Goal: Task Accomplishment & Management: Use online tool/utility

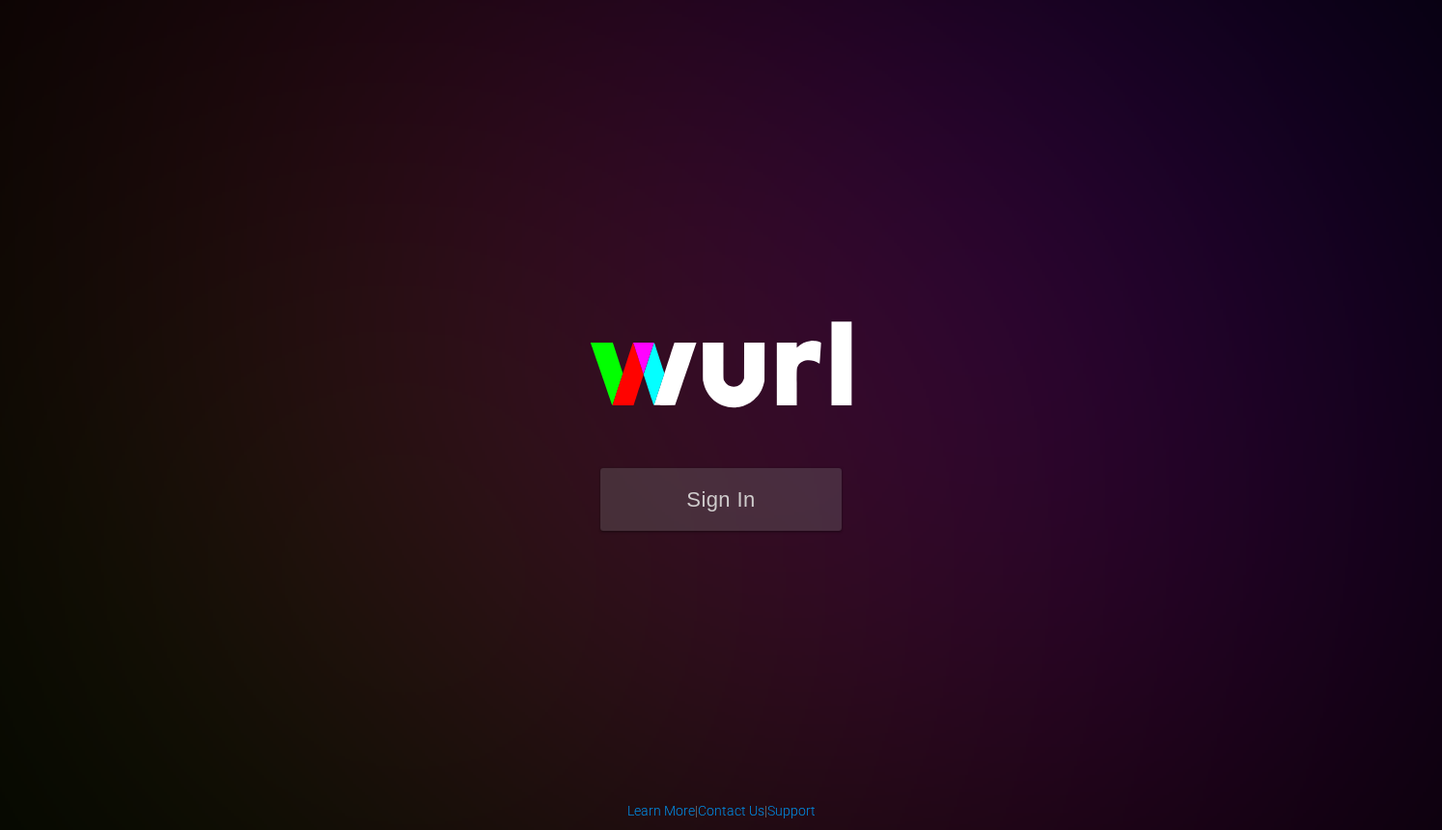
click at [689, 508] on button "Sign In" at bounding box center [720, 499] width 241 height 63
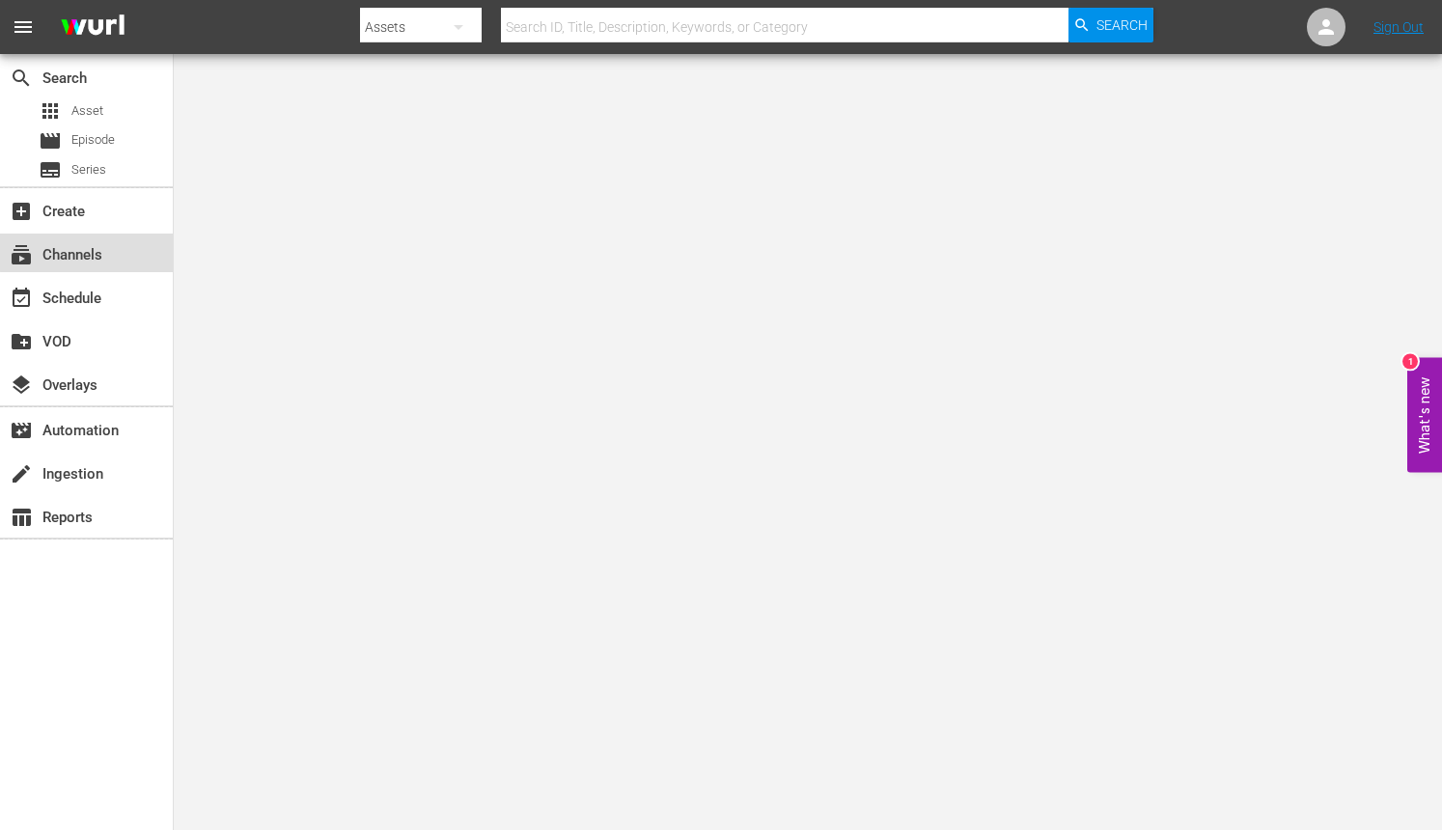
click at [130, 247] on div "subscriptions Channels" at bounding box center [86, 253] width 173 height 39
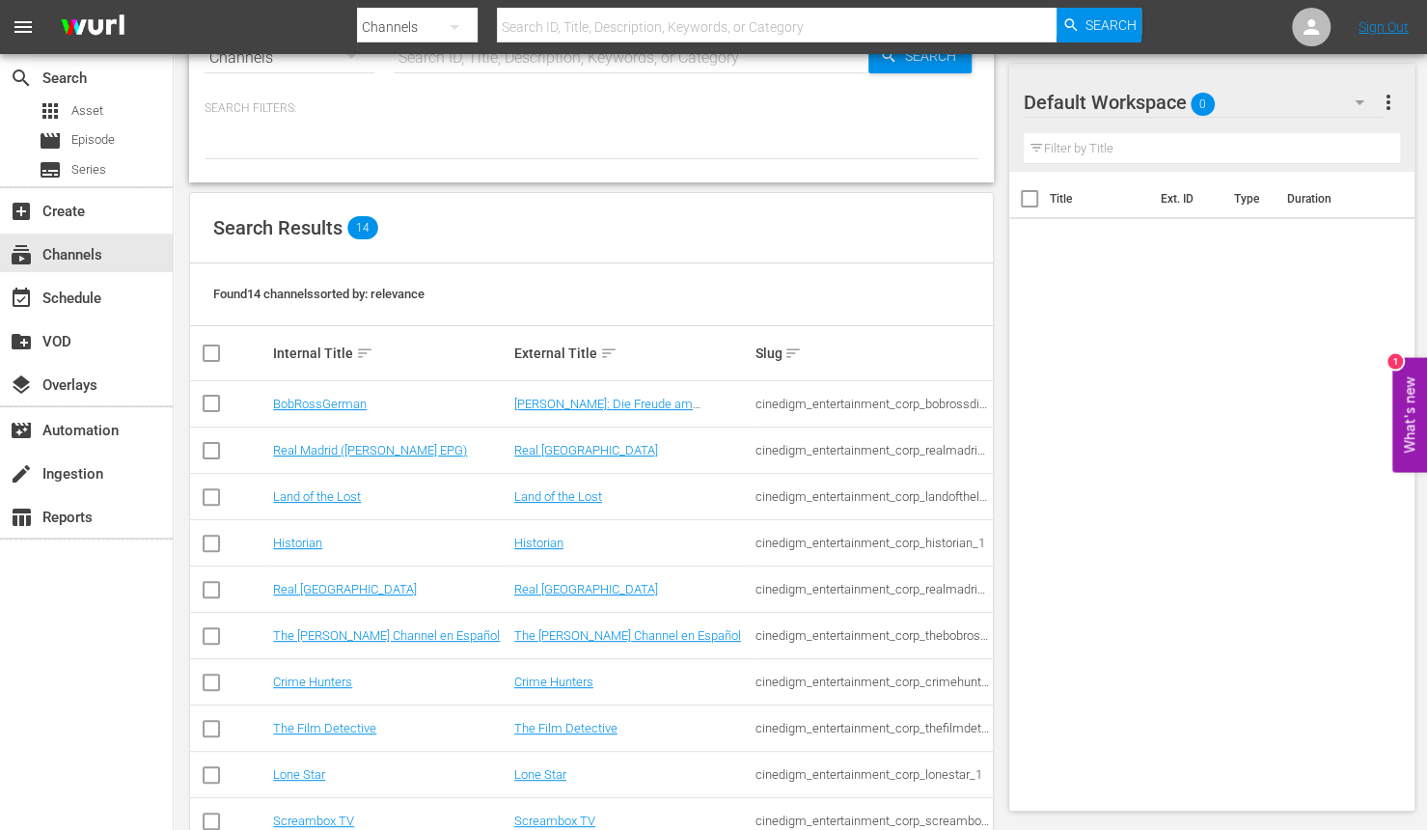
scroll to position [299, 0]
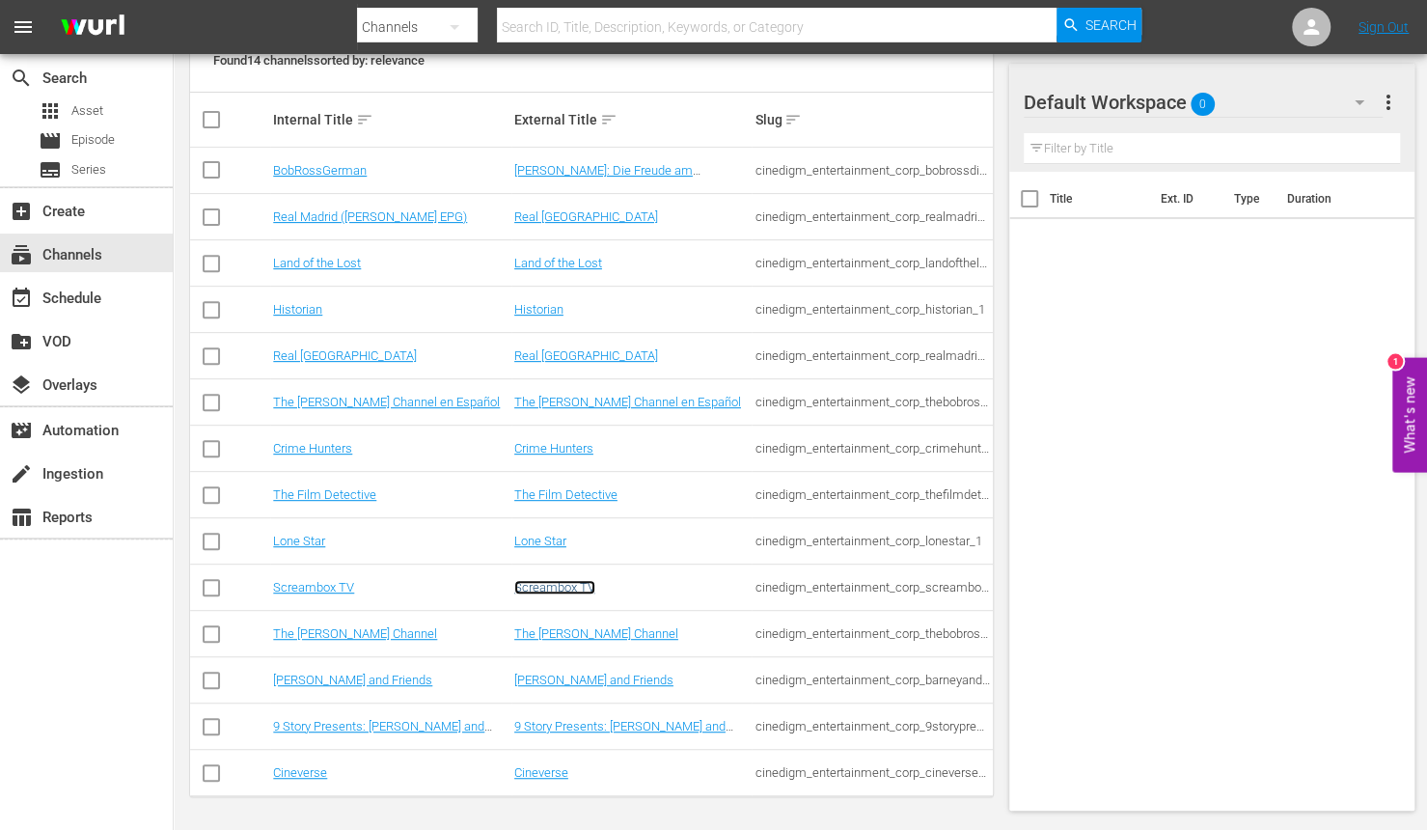
click at [571, 592] on link "Screambox TV" at bounding box center [554, 587] width 81 height 14
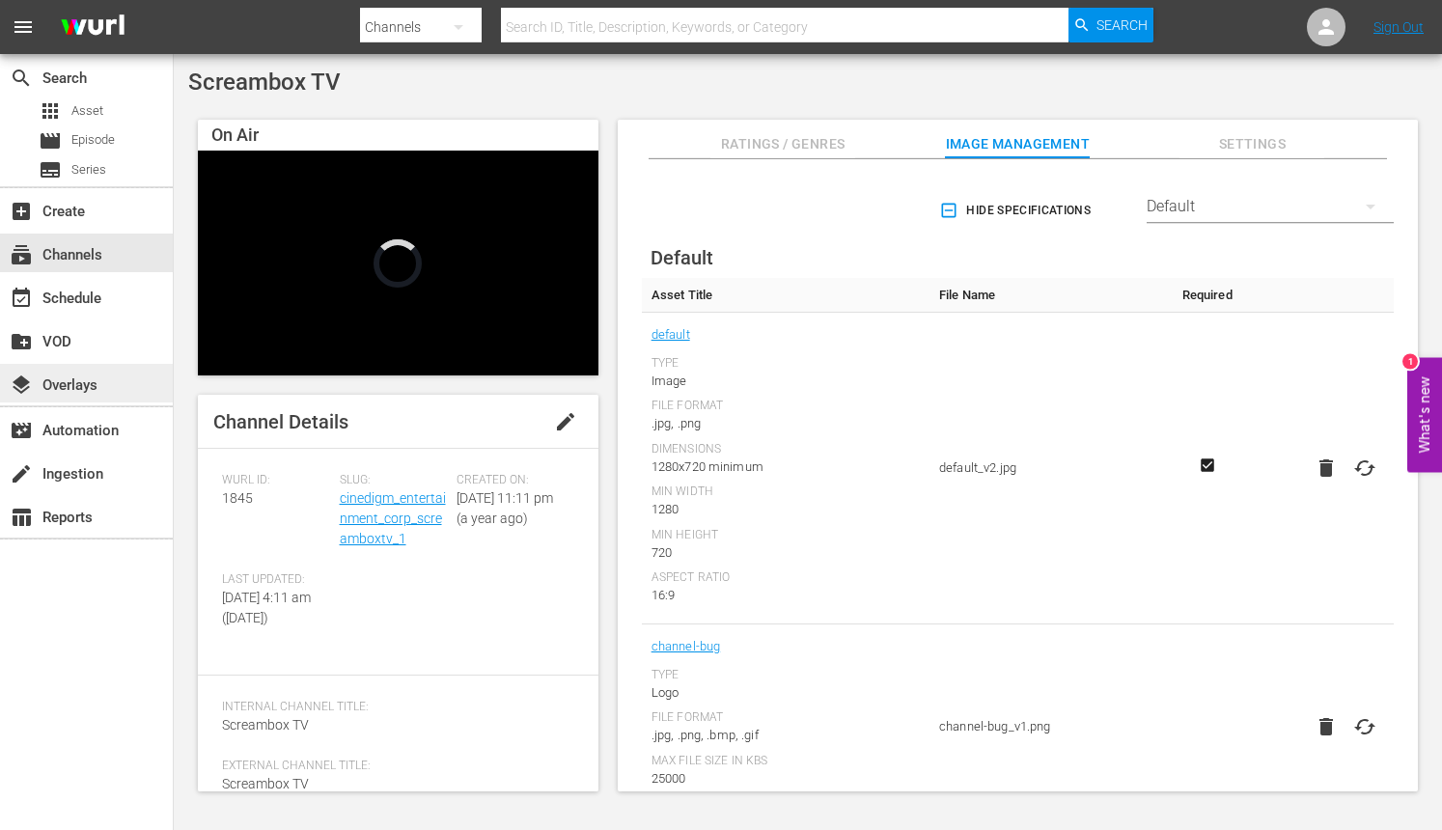
click at [78, 384] on div "layers Overlays" at bounding box center [54, 381] width 108 height 17
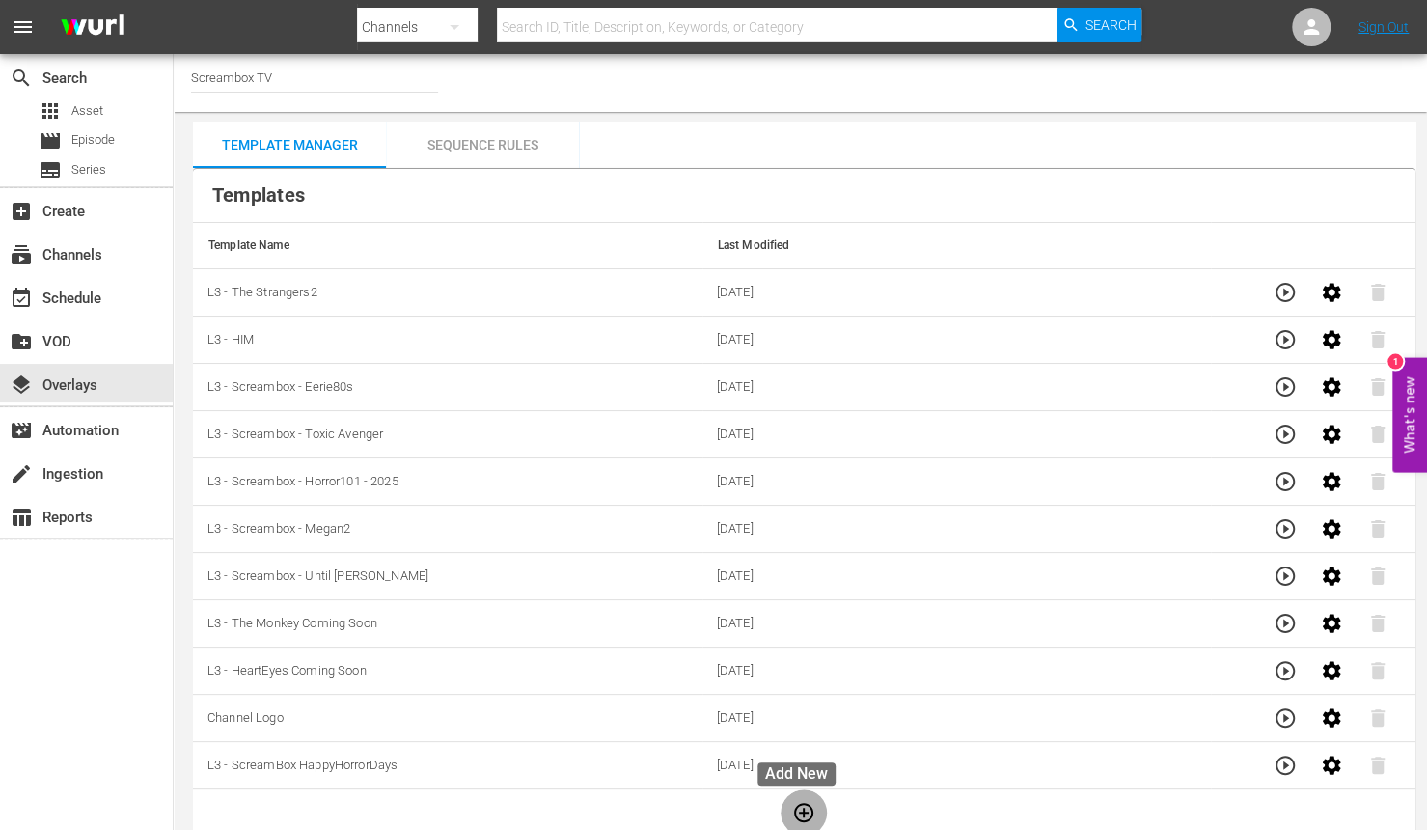
click at [792, 804] on icon "button" at bounding box center [803, 812] width 23 height 23
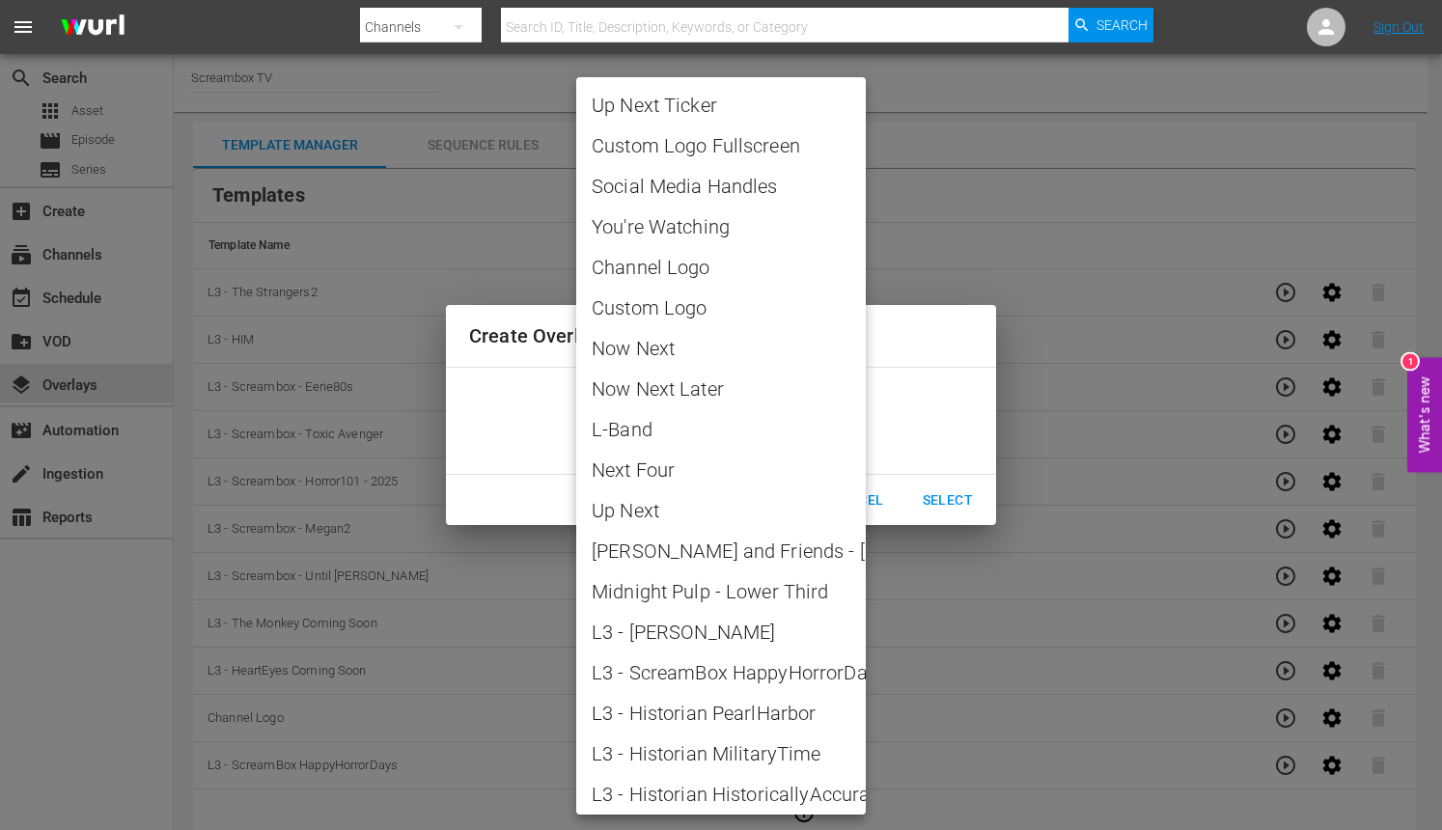
click at [861, 421] on body "menu Search By Channels Search ID, Title, Description, Keywords, or Category Se…" at bounding box center [721, 415] width 1442 height 830
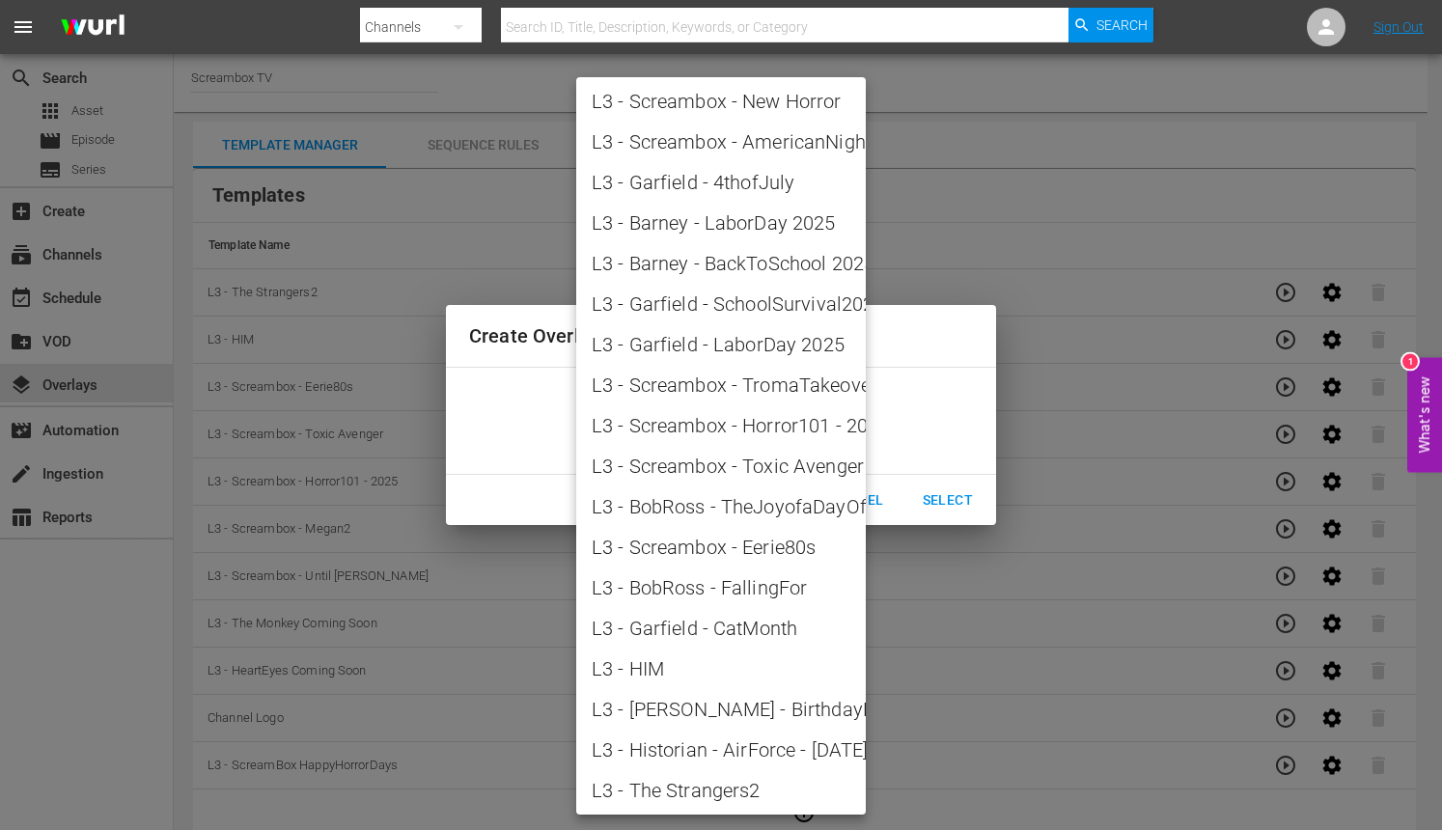
scroll to position [2237, 0]
click at [913, 602] on div at bounding box center [721, 415] width 1442 height 830
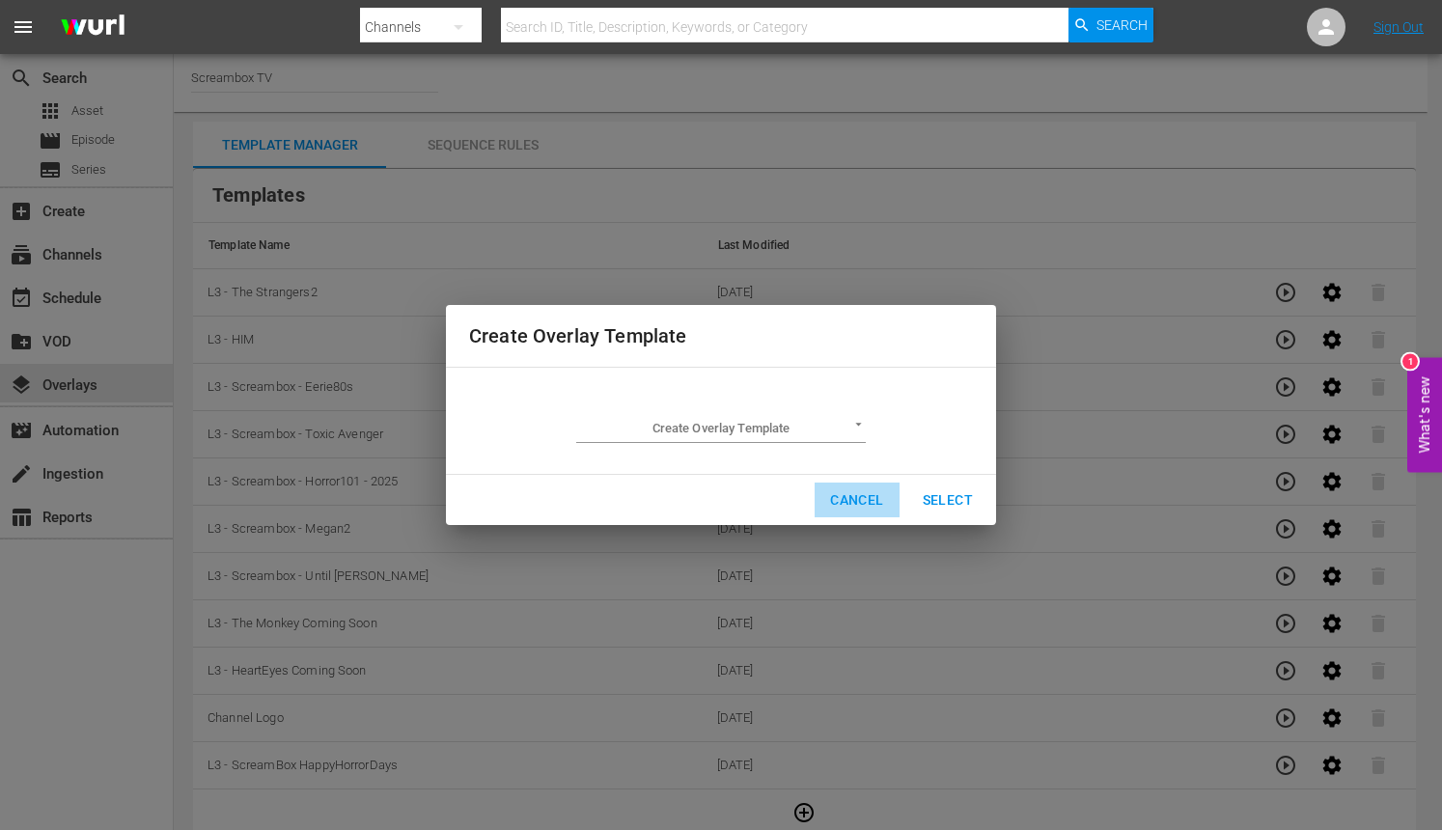
click at [870, 488] on span "Cancel" at bounding box center [856, 500] width 53 height 24
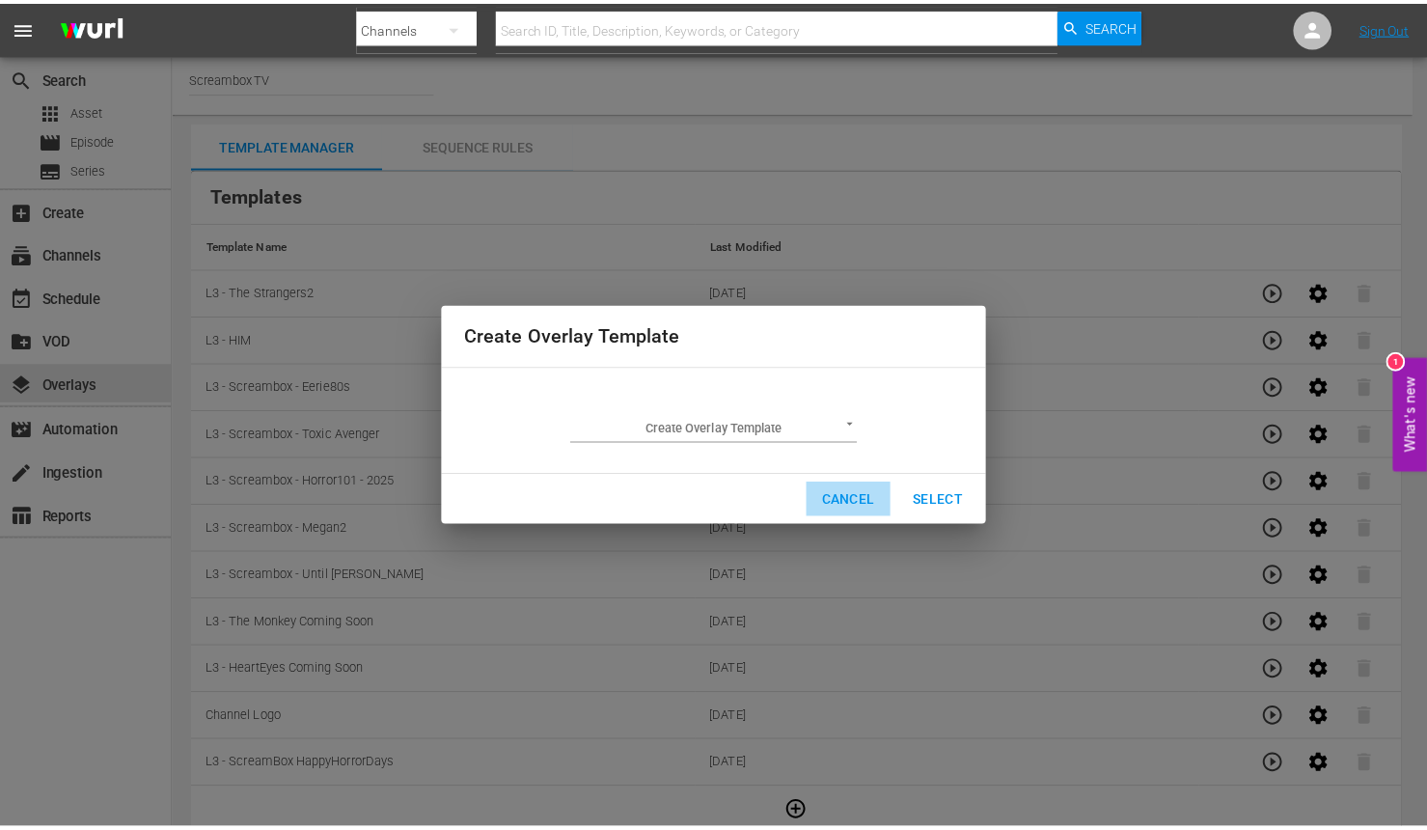
scroll to position [1, 0]
